Goal: Find specific page/section: Find specific page/section

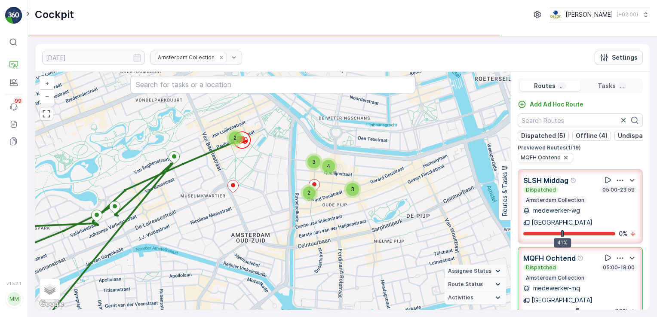
scroll to position [40, 0]
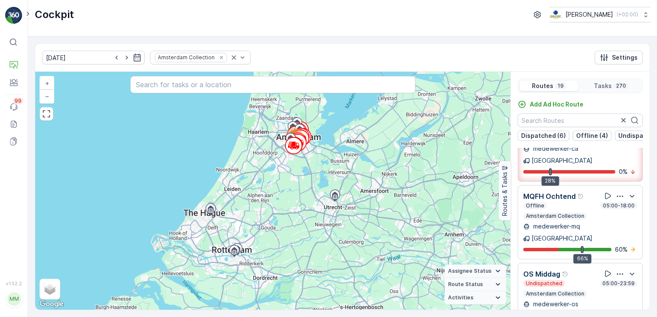
scroll to position [317, 0]
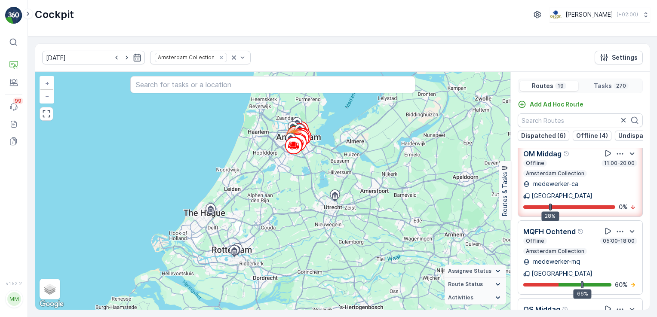
click at [559, 227] on p "MQFH Ochtend" at bounding box center [549, 232] width 52 height 10
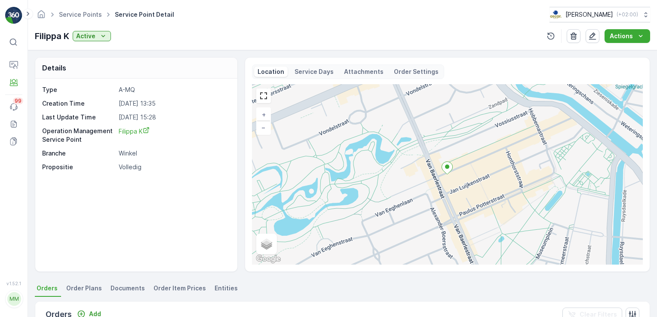
scroll to position [0, 496]
